Goal: Task Accomplishment & Management: Use online tool/utility

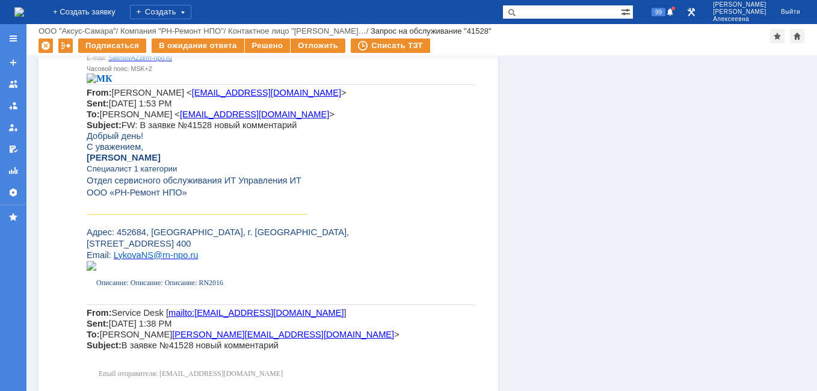
scroll to position [842, 0]
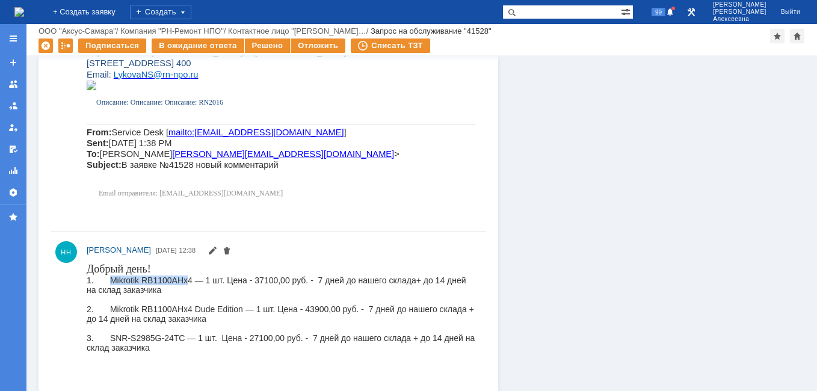
drag, startPoint x: 185, startPoint y: 279, endPoint x: 109, endPoint y: 282, distance: 75.2
click at [109, 282] on div "1. Mikrotik RB1100AHx4 — 1 шт. Цена - 37100,00 руб. - 7 дней до нашего склада +…" at bounding box center [281, 284] width 388 height 19
drag, startPoint x: 109, startPoint y: 282, endPoint x: 194, endPoint y: 279, distance: 84.2
click at [194, 279] on div "1. Mikrotik RB1100AHx4 — 1 шт. Цена - 37100,00 руб. - 7 дней до нашего склада +…" at bounding box center [281, 284] width 388 height 19
drag, startPoint x: 190, startPoint y: 280, endPoint x: 109, endPoint y: 283, distance: 81.2
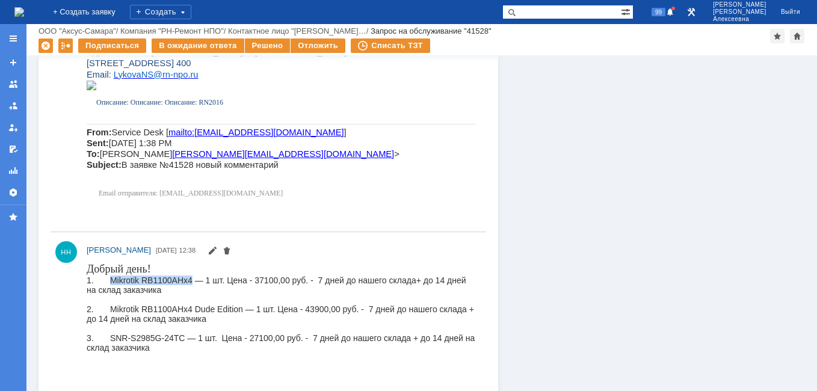
click at [109, 283] on div "1. Mikrotik RB1100AHx4 — 1 шт. Цена - 37100,00 руб. - 7 дней до нашего склада +…" at bounding box center [281, 284] width 388 height 19
drag, startPoint x: 109, startPoint y: 283, endPoint x: 116, endPoint y: 281, distance: 7.3
copy div "Mikrotik RB1100AHx4"
drag, startPoint x: 284, startPoint y: 279, endPoint x: 250, endPoint y: 280, distance: 34.3
click at [250, 280] on div "1. Mikrotik RB1100AHx4 — 1 шт. Цена - 37100,00 руб. - 7 дней до нашего склада +…" at bounding box center [281, 284] width 388 height 19
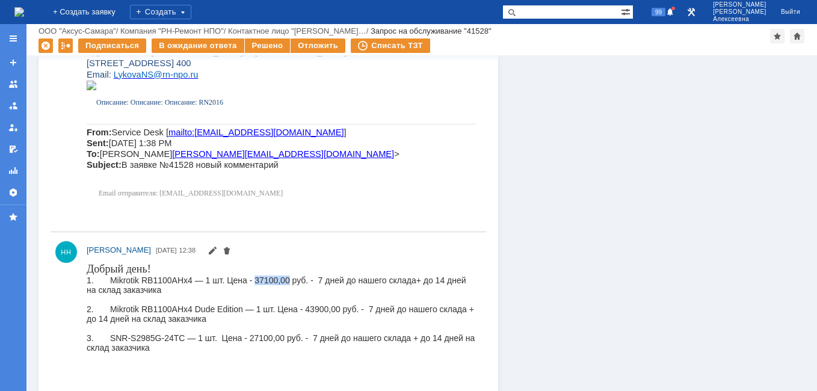
copy div "37100,00"
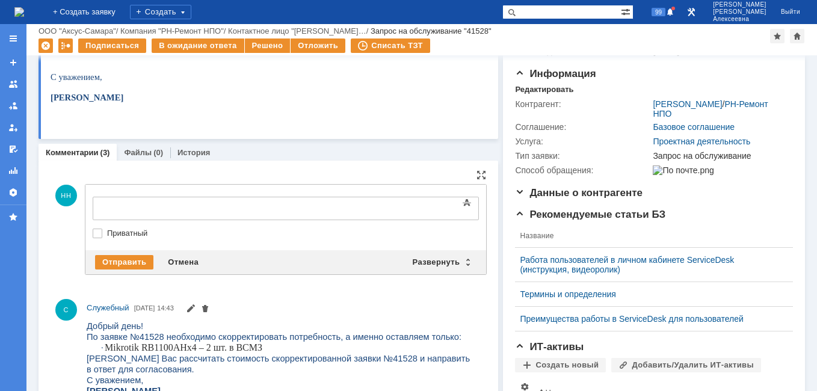
scroll to position [0, 0]
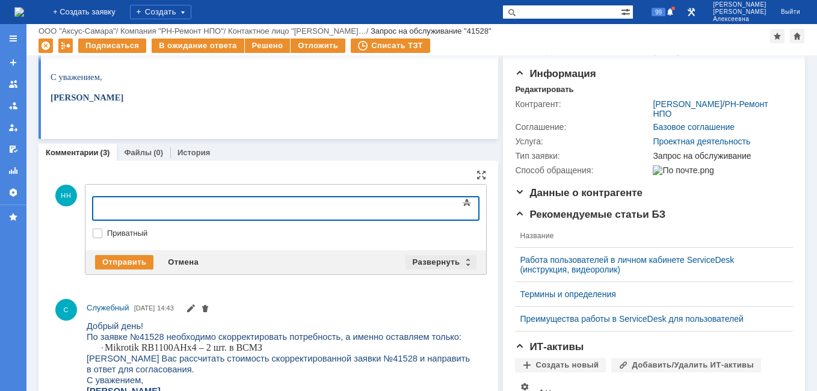
click at [465, 266] on div "Развернуть" at bounding box center [441, 262] width 72 height 14
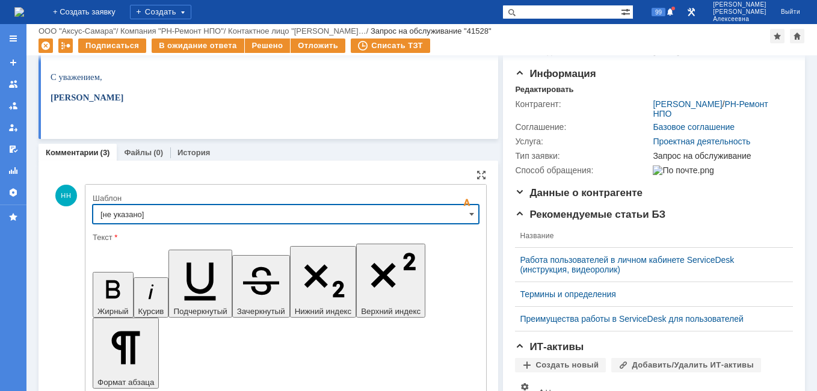
click at [469, 215] on input "[не указано]" at bounding box center [286, 213] width 386 height 19
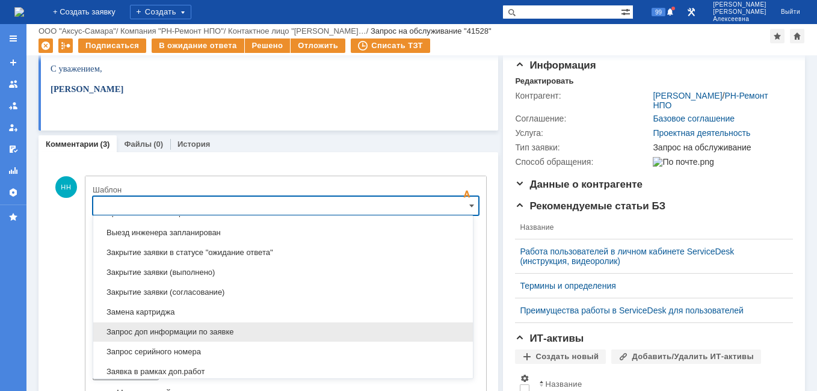
scroll to position [594, 0]
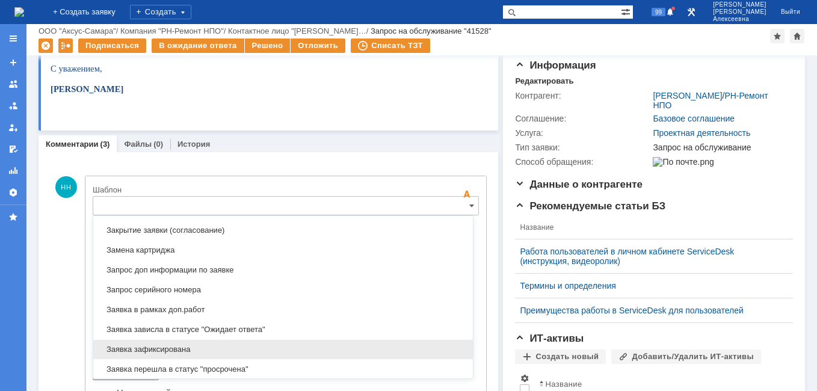
click at [173, 348] on span "Заявка зафиксирована" at bounding box center [282, 350] width 365 height 10
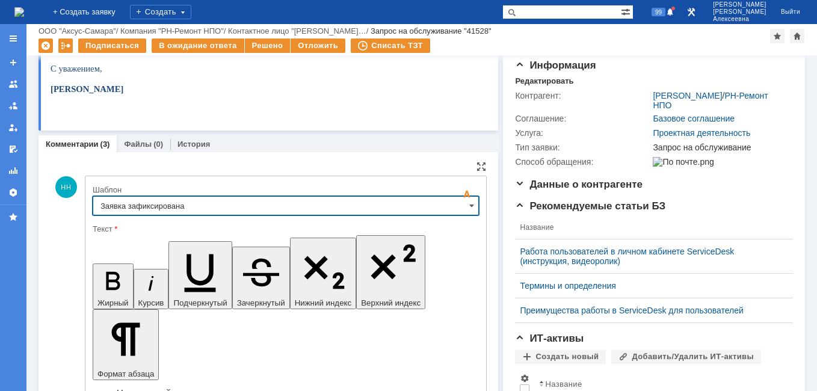
type input "Заявка зафиксирована"
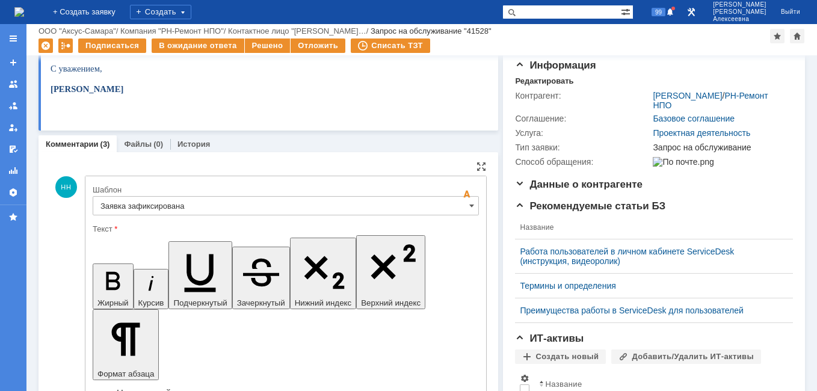
drag, startPoint x: 376, startPoint y: 3000, endPoint x: 106, endPoint y: 2998, distance: 269.4
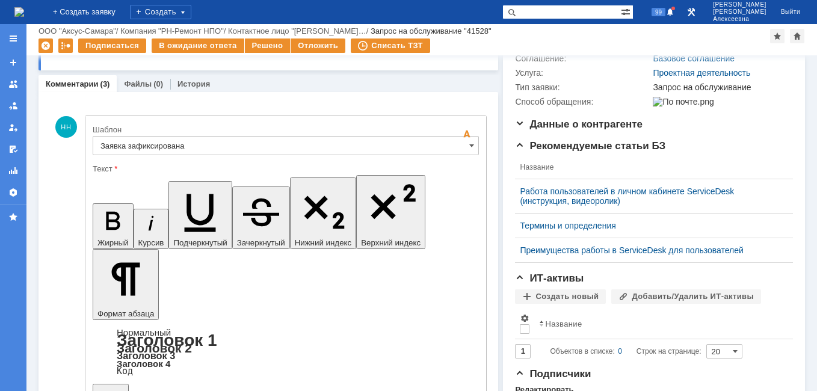
scroll to position [0, 0]
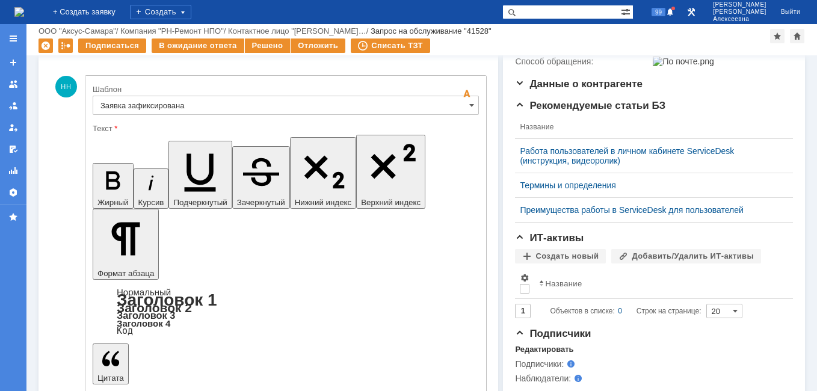
scroll to position [309, 0]
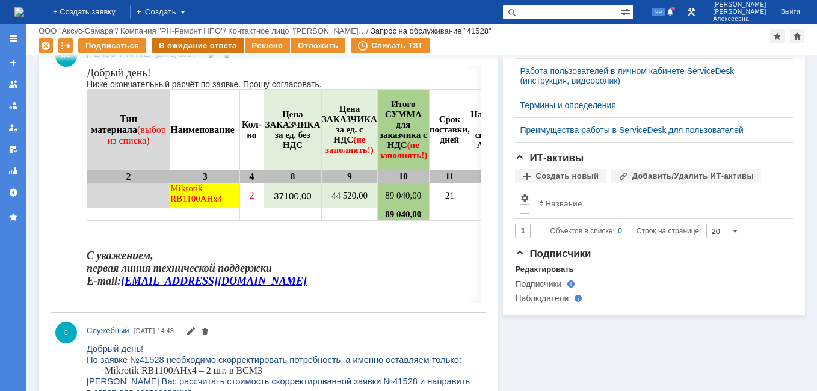
scroll to position [0, 0]
click at [188, 39] on div "В ожидание ответа" at bounding box center [198, 45] width 92 height 14
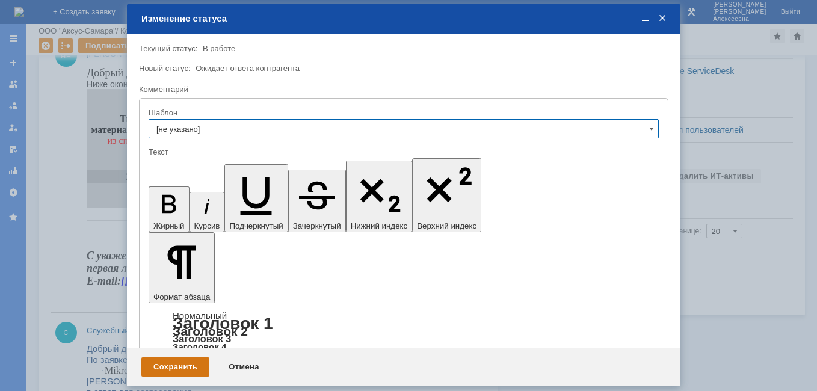
click at [182, 360] on div "Сохранить" at bounding box center [175, 366] width 68 height 19
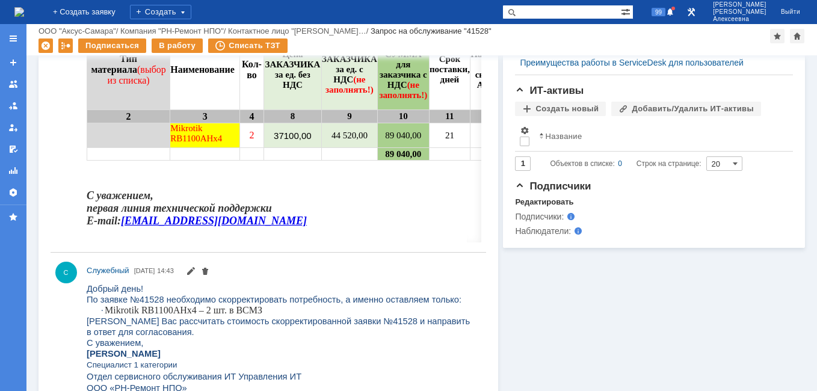
scroll to position [198, 0]
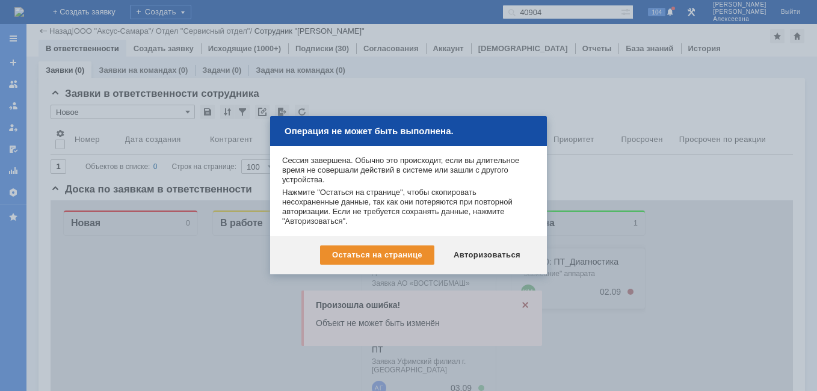
scroll to position [307, 0]
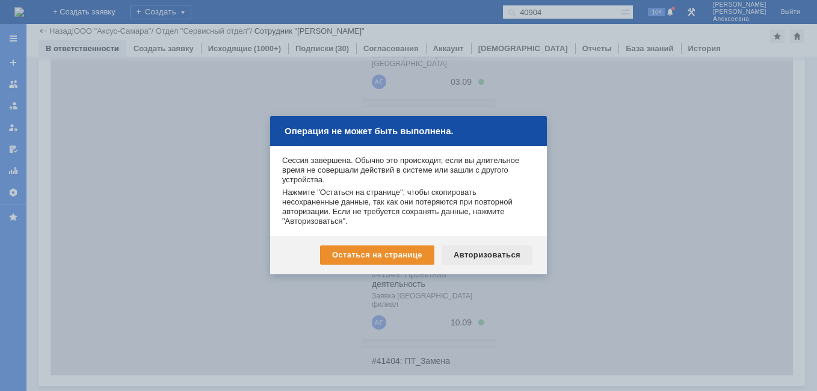
click at [479, 254] on div "Авторизоваться" at bounding box center [486, 254] width 91 height 19
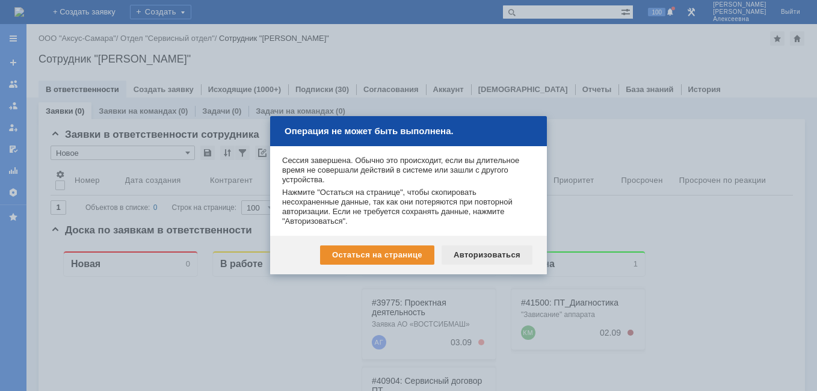
click at [491, 253] on div "Авторизоваться" at bounding box center [486, 254] width 91 height 19
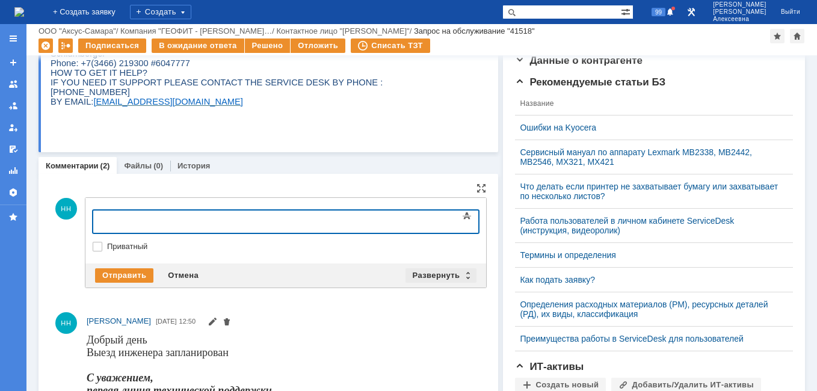
click at [464, 275] on div "Развернуть" at bounding box center [441, 275] width 72 height 14
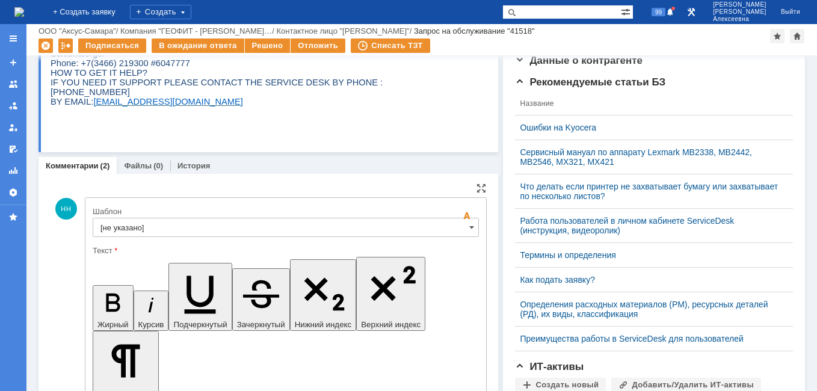
click at [459, 230] on input "[не указано]" at bounding box center [286, 227] width 386 height 19
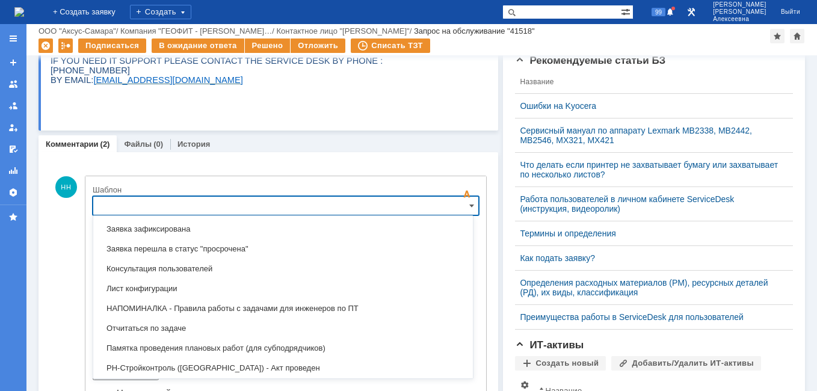
scroll to position [594, 0]
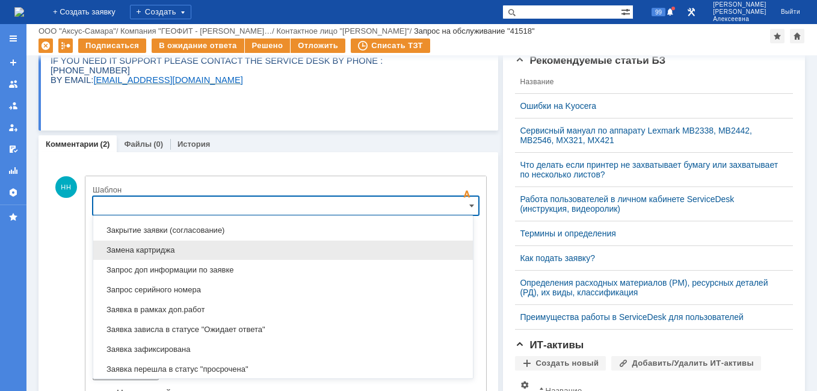
click at [165, 254] on span "Замена картриджа" at bounding box center [282, 250] width 365 height 10
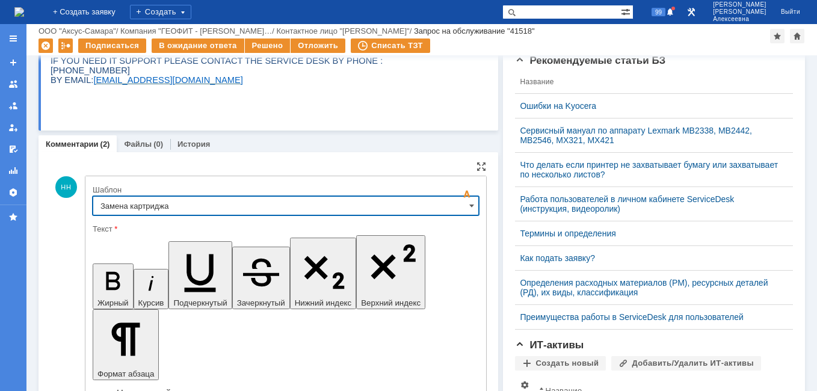
type input "Замена картриджа"
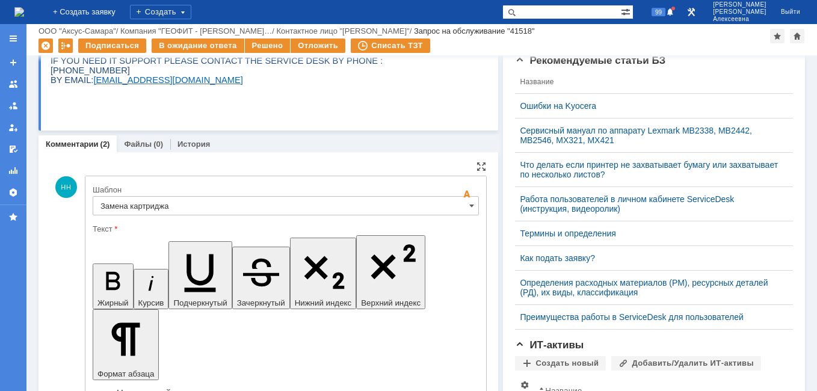
drag, startPoint x: 441, startPoint y: 3015, endPoint x: 262, endPoint y: 3000, distance: 179.9
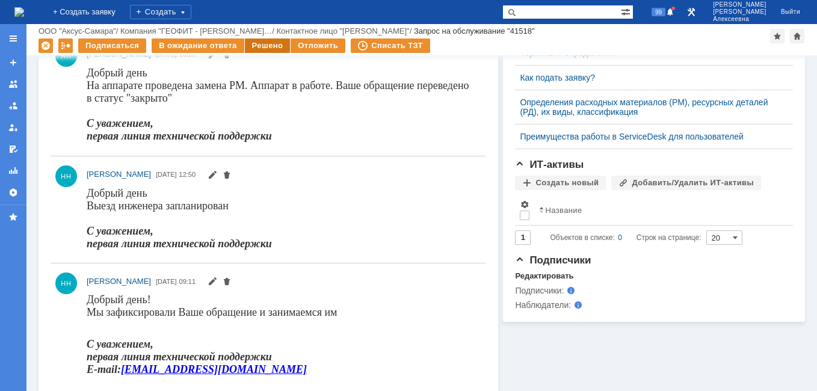
click at [260, 43] on div "Решено" at bounding box center [268, 45] width 46 height 14
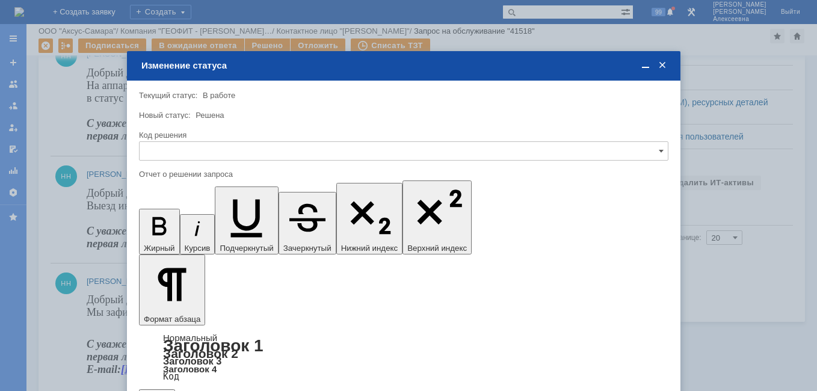
scroll to position [0, 0]
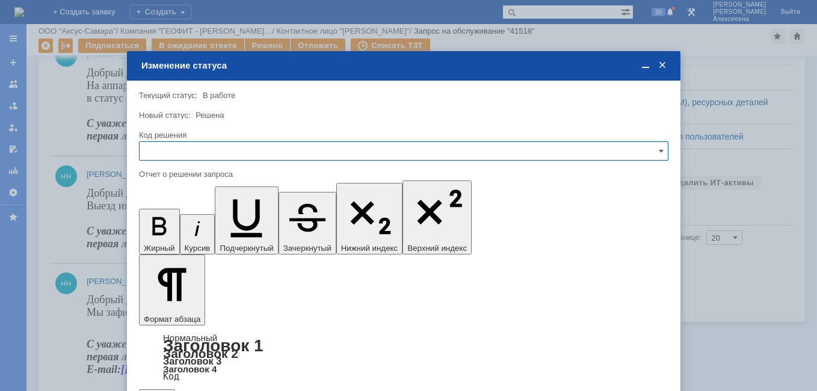
click at [655, 147] on input "text" at bounding box center [403, 150] width 529 height 19
click at [188, 226] on div "Решено" at bounding box center [404, 232] width 528 height 19
type input "Решено"
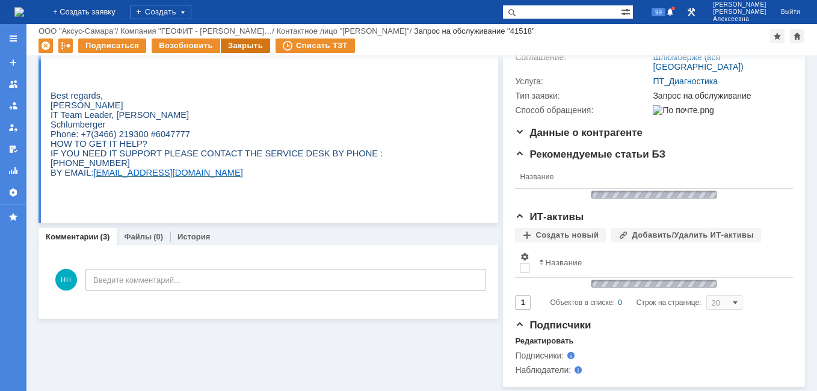
scroll to position [439, 0]
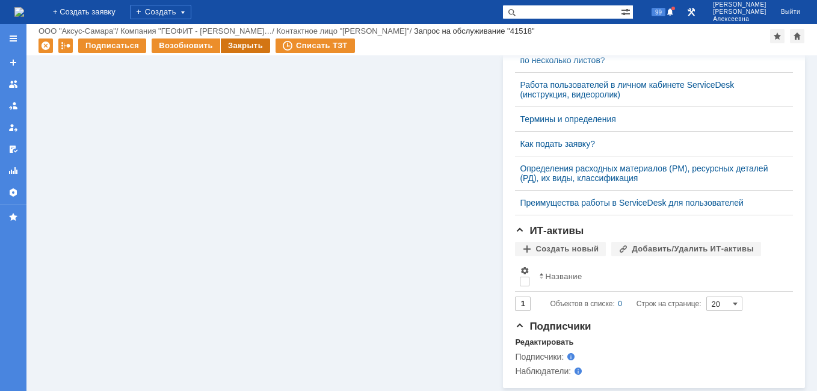
click at [233, 42] on div "Закрыть" at bounding box center [245, 45] width 49 height 14
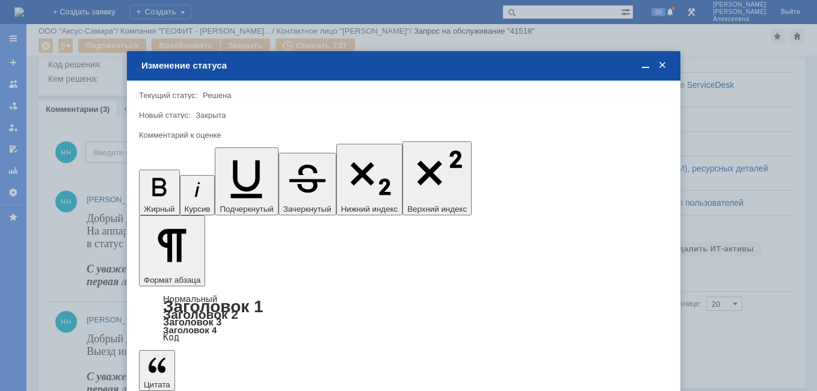
scroll to position [0, 0]
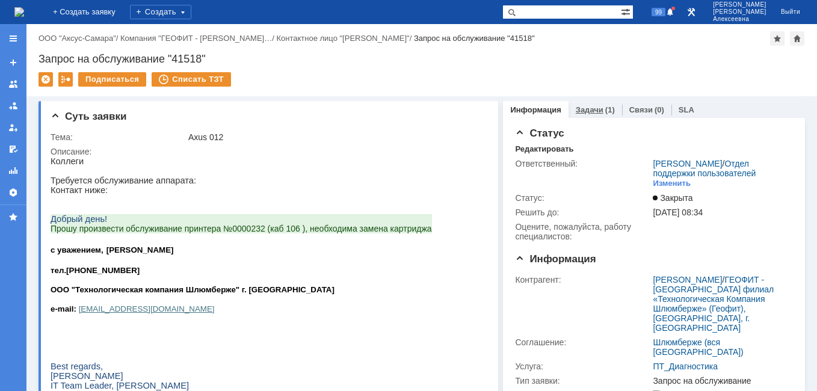
click at [583, 111] on link "Задачи" at bounding box center [590, 109] width 28 height 9
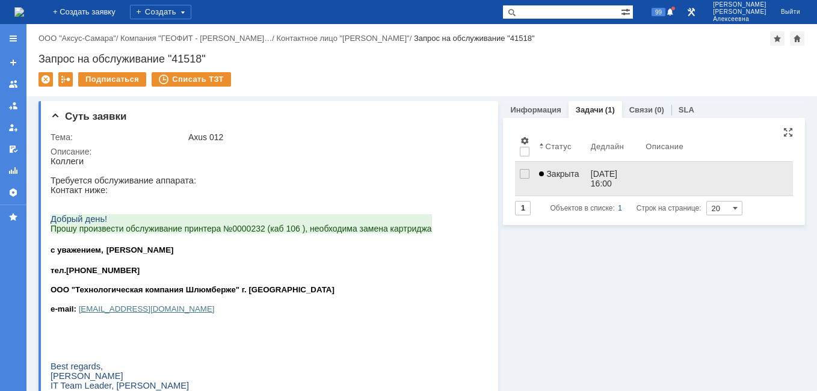
click at [576, 173] on link "Закрыта" at bounding box center [559, 179] width 51 height 34
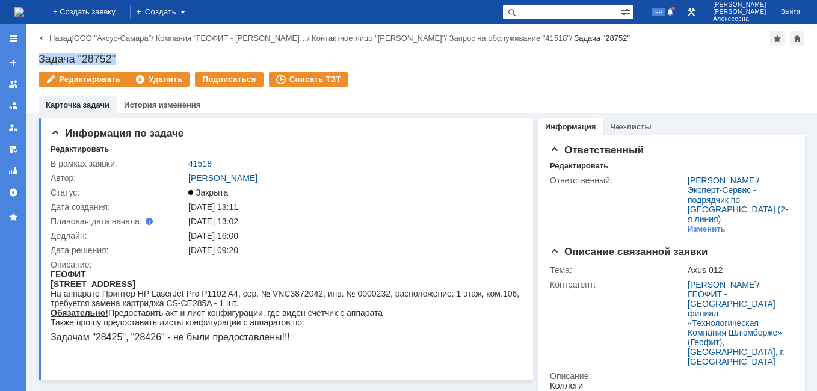
drag, startPoint x: 122, startPoint y: 57, endPoint x: 38, endPoint y: 55, distance: 83.6
click at [38, 55] on div "Задача "28752"" at bounding box center [421, 59] width 766 height 12
copy div "Задача "28752""
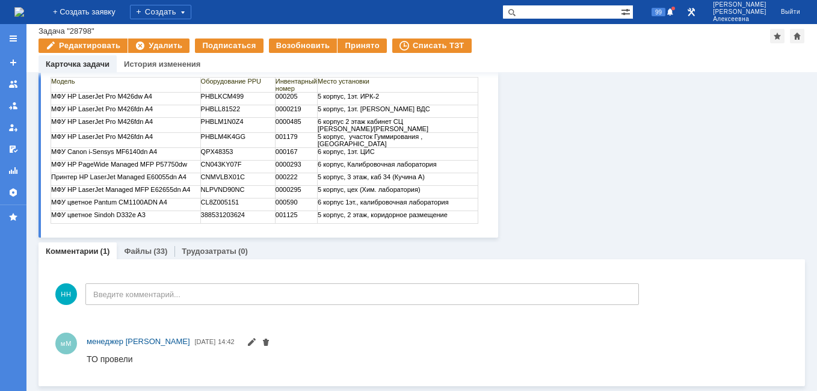
scroll to position [191, 0]
click at [358, 45] on div "Принято" at bounding box center [361, 45] width 49 height 14
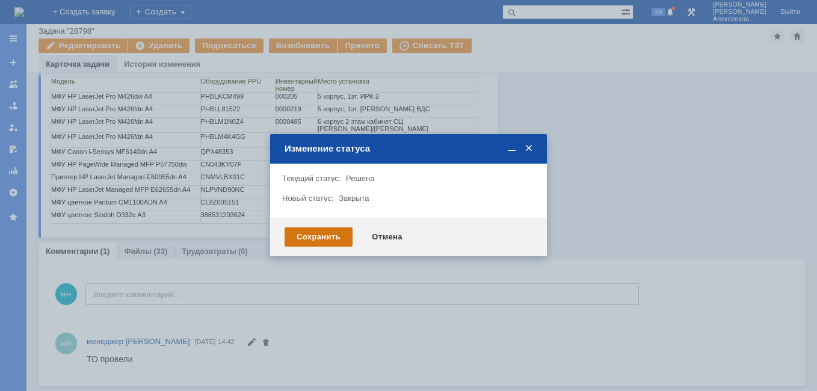
click at [302, 241] on div "Сохранить" at bounding box center [318, 236] width 68 height 19
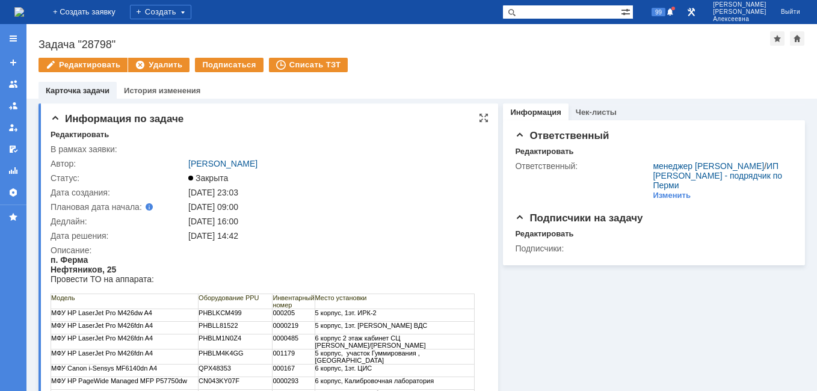
scroll to position [0, 0]
click at [24, 8] on img at bounding box center [19, 12] width 10 height 10
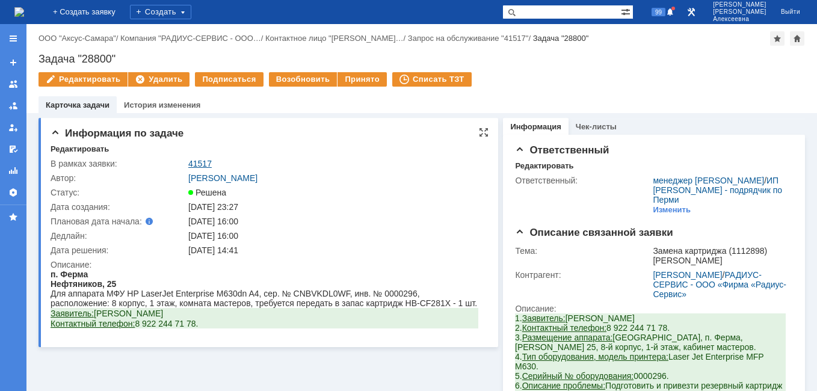
click at [202, 164] on link "41517" at bounding box center [199, 164] width 23 height 10
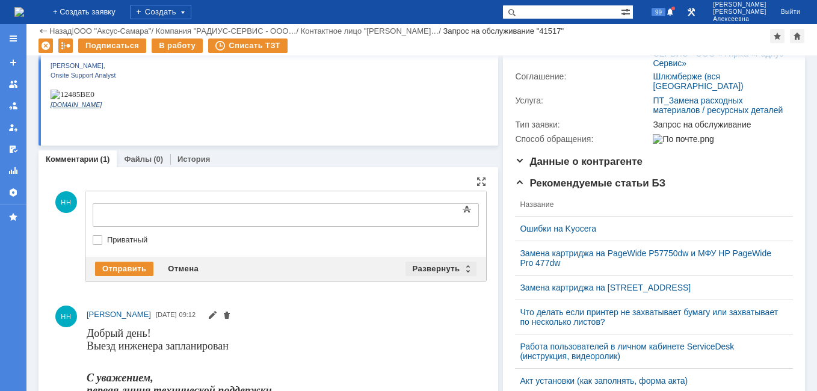
click at [459, 269] on div "Развернуть" at bounding box center [441, 269] width 72 height 14
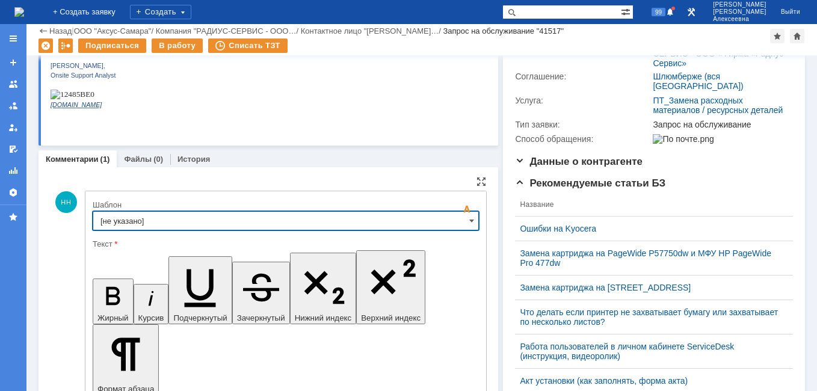
click at [461, 224] on input "[не указано]" at bounding box center [286, 220] width 386 height 19
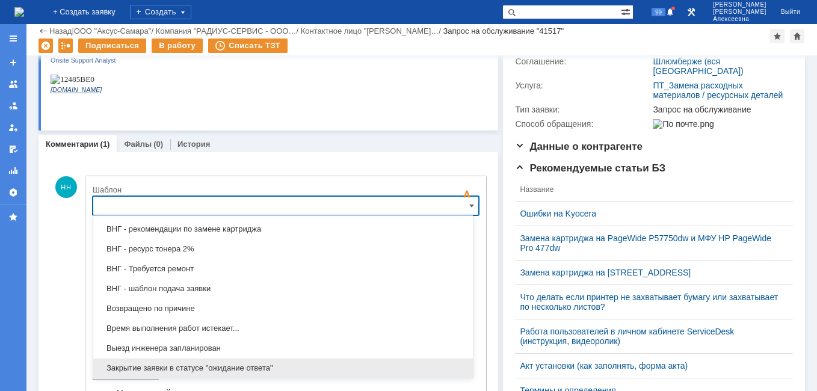
scroll to position [473, 0]
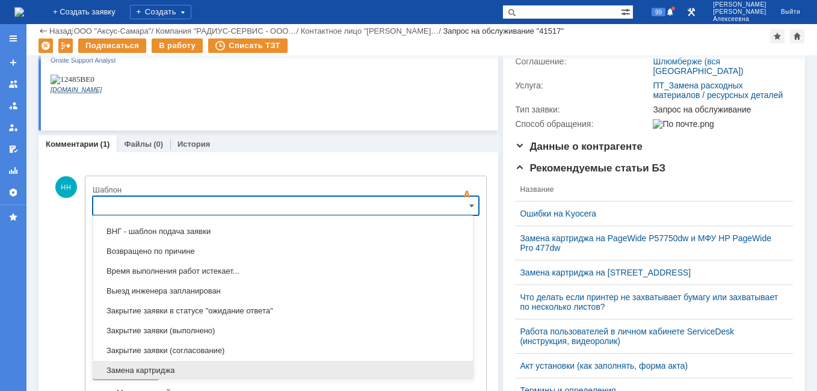
click at [167, 364] on div "Замена картриджа" at bounding box center [282, 370] width 379 height 19
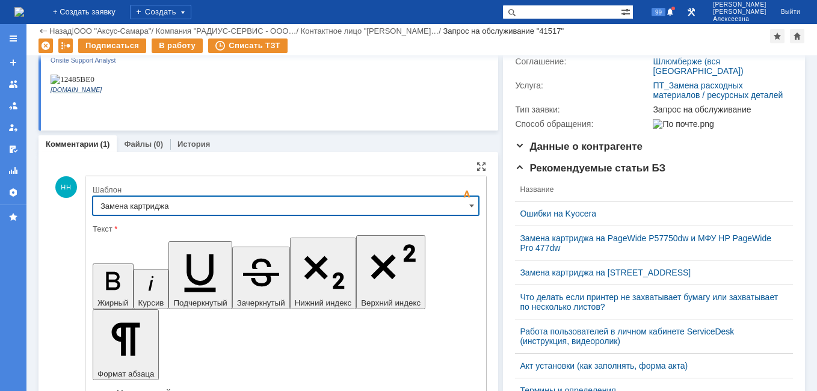
type input "Замена картриджа"
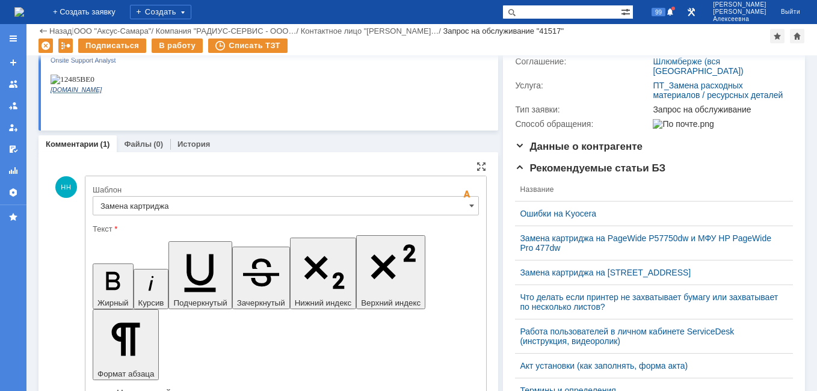
drag, startPoint x: 383, startPoint y: 3014, endPoint x: 114, endPoint y: 3003, distance: 269.0
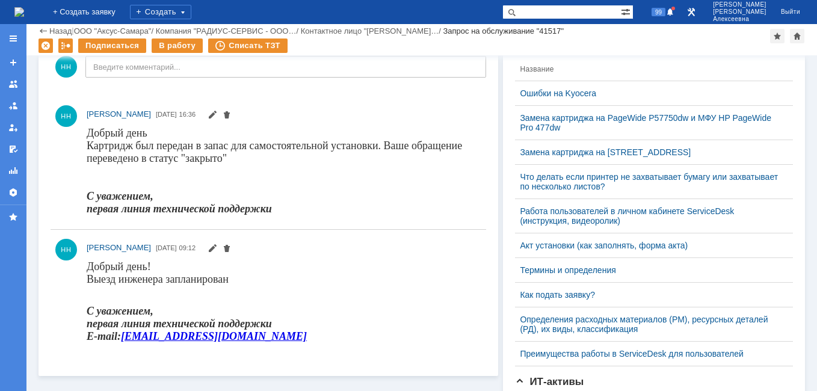
scroll to position [0, 0]
click at [176, 47] on div "В работу" at bounding box center [177, 45] width 51 height 14
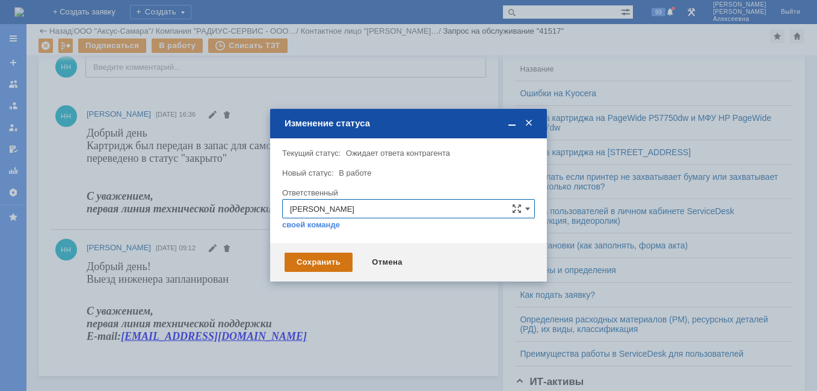
click at [316, 259] on div "Сохранить" at bounding box center [318, 262] width 68 height 19
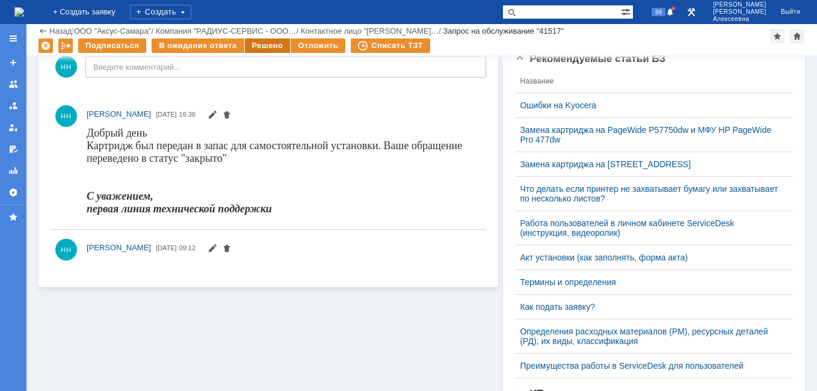
click at [266, 42] on div "Решено" at bounding box center [268, 45] width 46 height 14
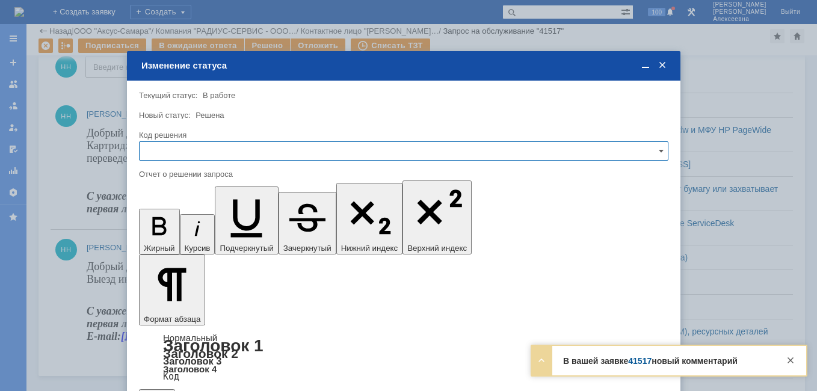
click at [623, 153] on input "text" at bounding box center [403, 150] width 529 height 19
click at [176, 230] on span "Решено" at bounding box center [404, 233] width 514 height 10
type input "Решено"
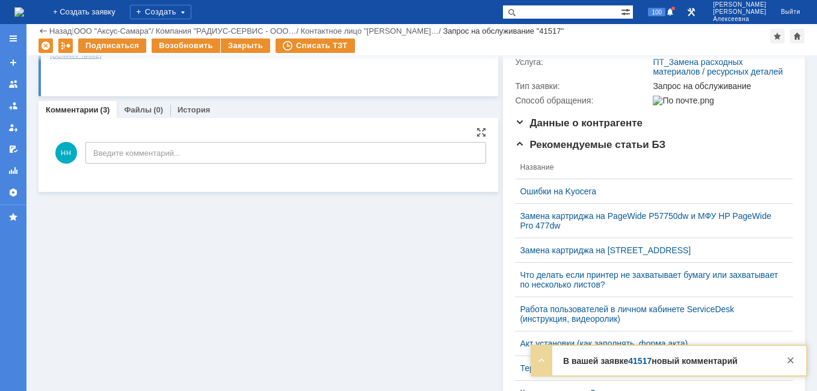
scroll to position [306, 0]
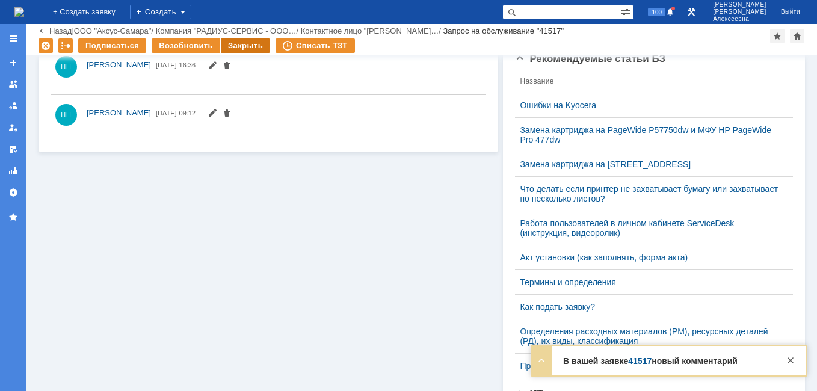
click at [247, 46] on div "Закрыть" at bounding box center [245, 45] width 49 height 14
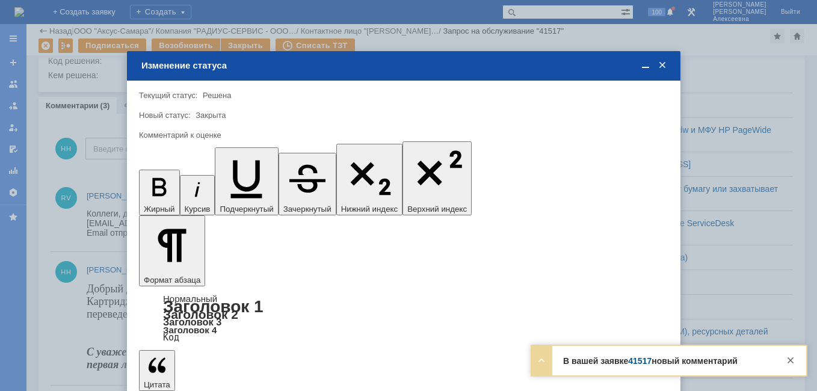
scroll to position [0, 0]
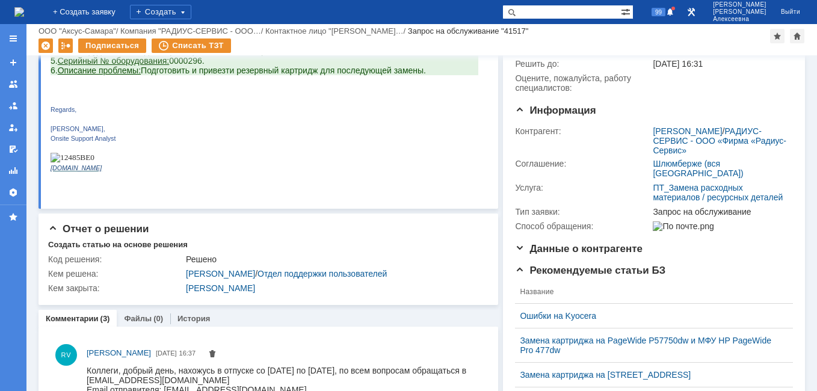
scroll to position [180, 0]
